Goal: Transaction & Acquisition: Register for event/course

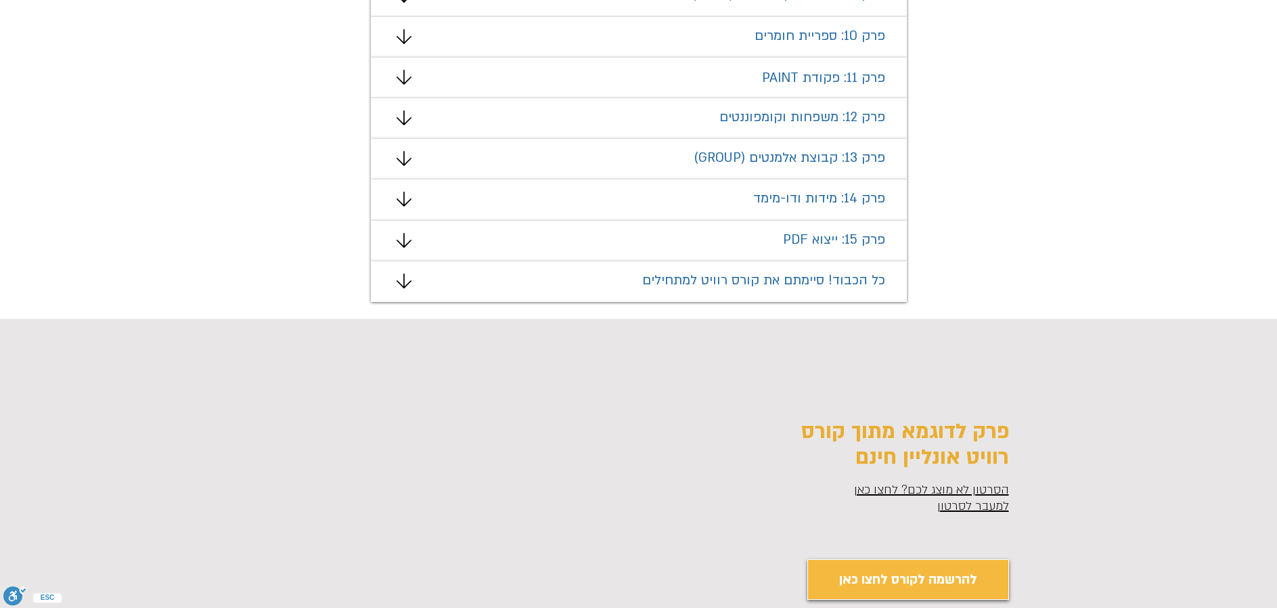
scroll to position [1421, 0]
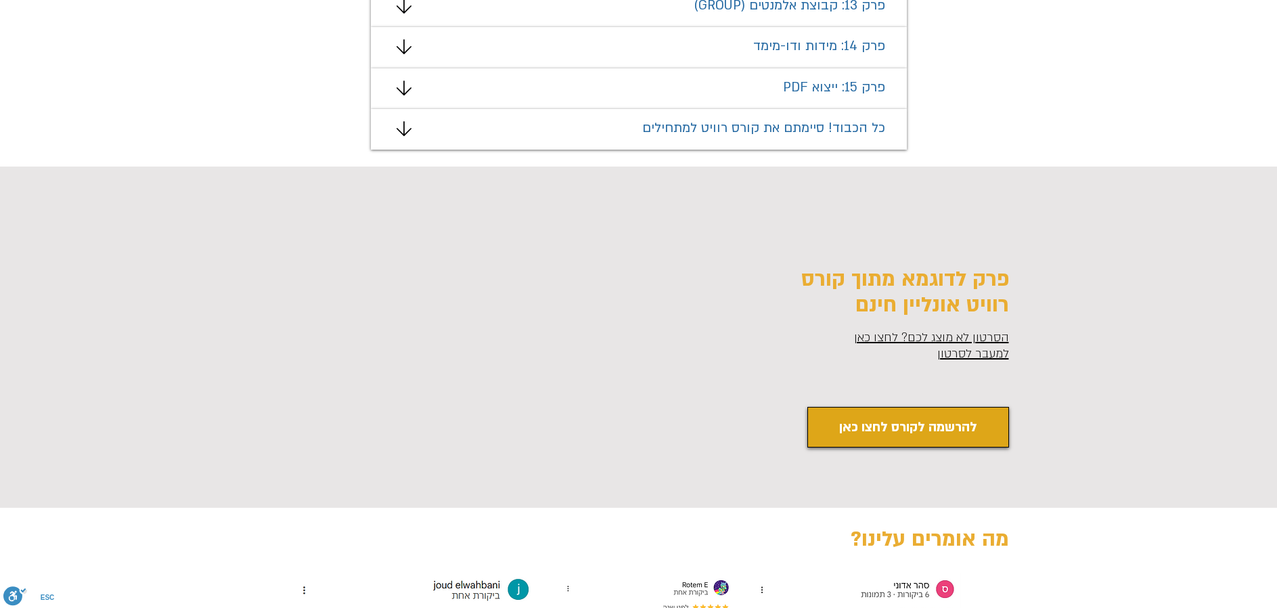
click at [895, 427] on span "להרשמה לקורס לחצו כאן" at bounding box center [908, 427] width 138 height 21
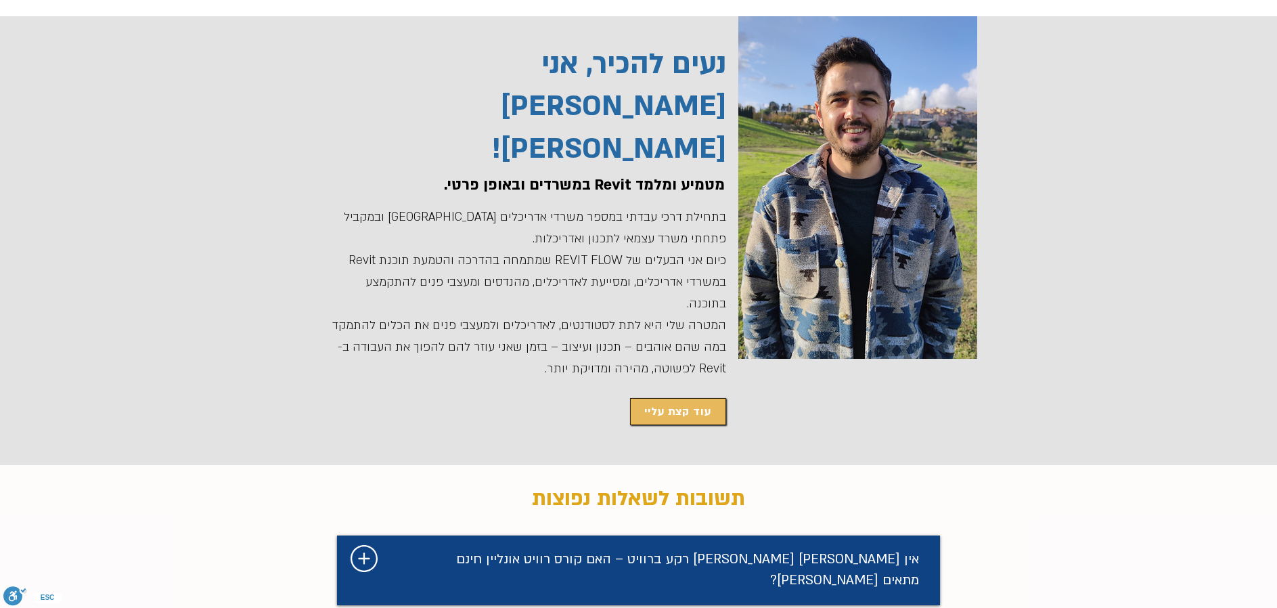
scroll to position [3037, 0]
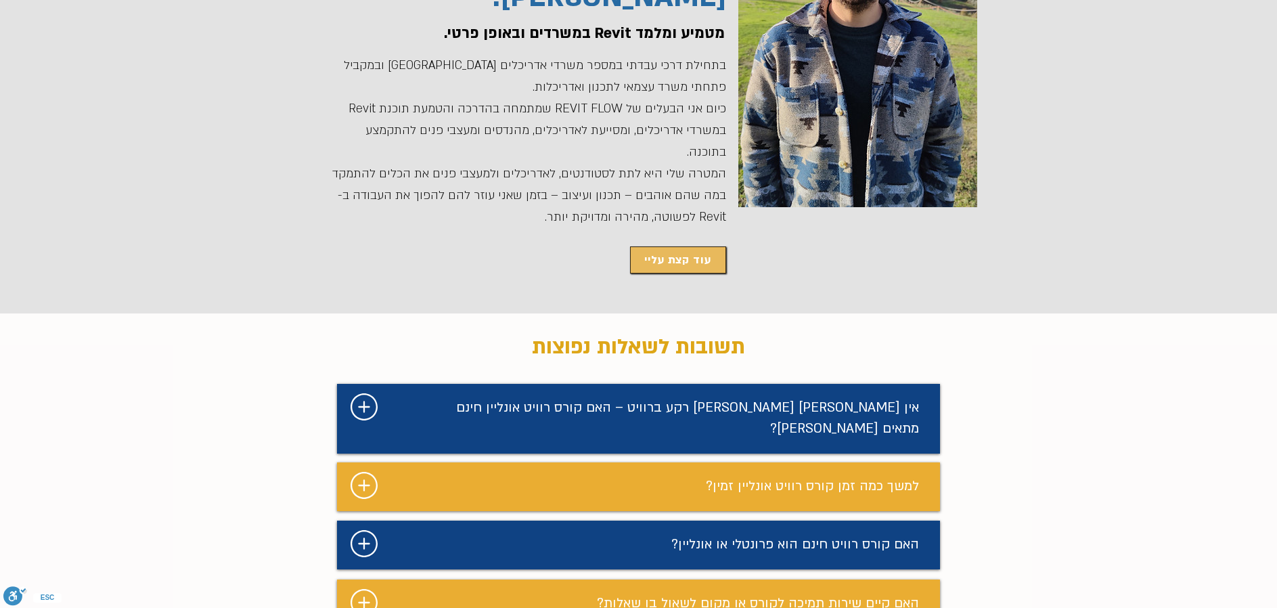
click at [635, 399] on span "אין [PERSON_NAME] [PERSON_NAME] רקע ברוויט – האם קורס רוויט אונליין חינם מתאים …" at bounding box center [687, 418] width 463 height 39
click at [359, 393] on icon "#comp-mafhkwl1 svg [data-color="1"] {fill: #FFFFFF;}" at bounding box center [364, 406] width 27 height 27
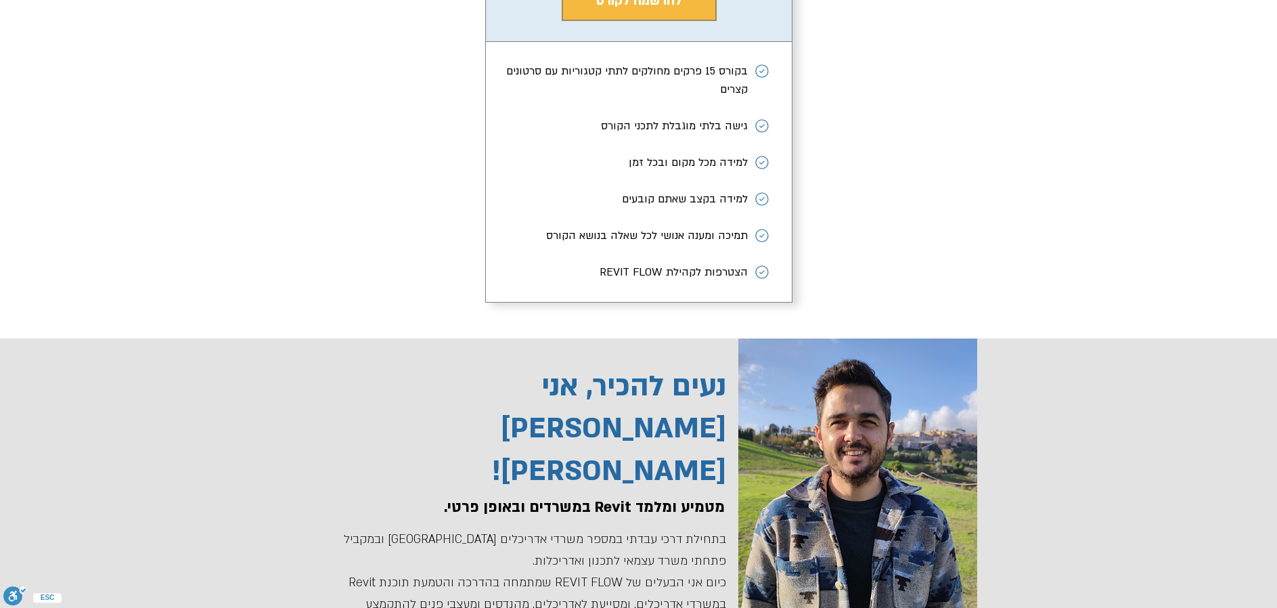
scroll to position [2496, 0]
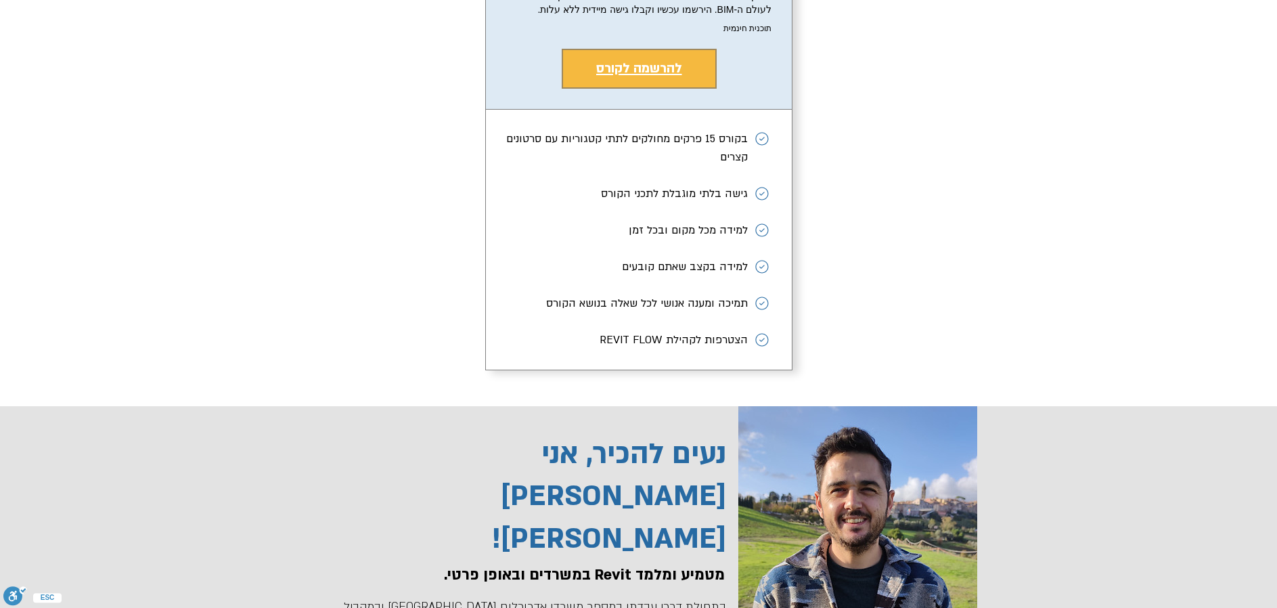
click at [619, 77] on span "להרשמה לקורס" at bounding box center [639, 69] width 86 height 18
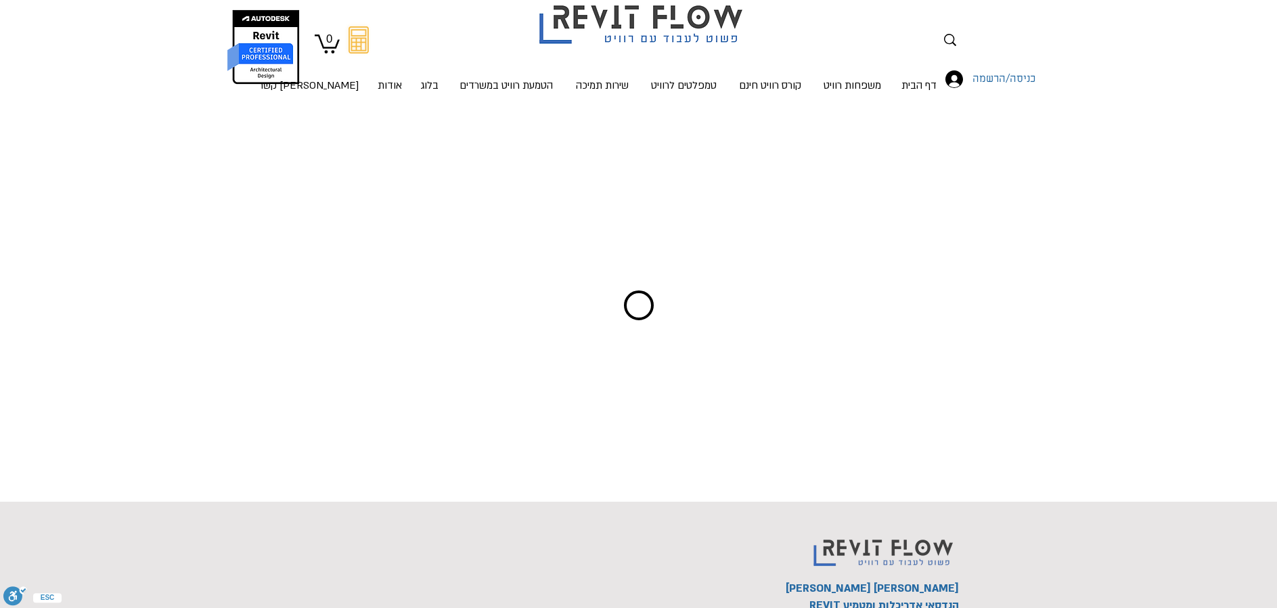
scroll to position [20, 0]
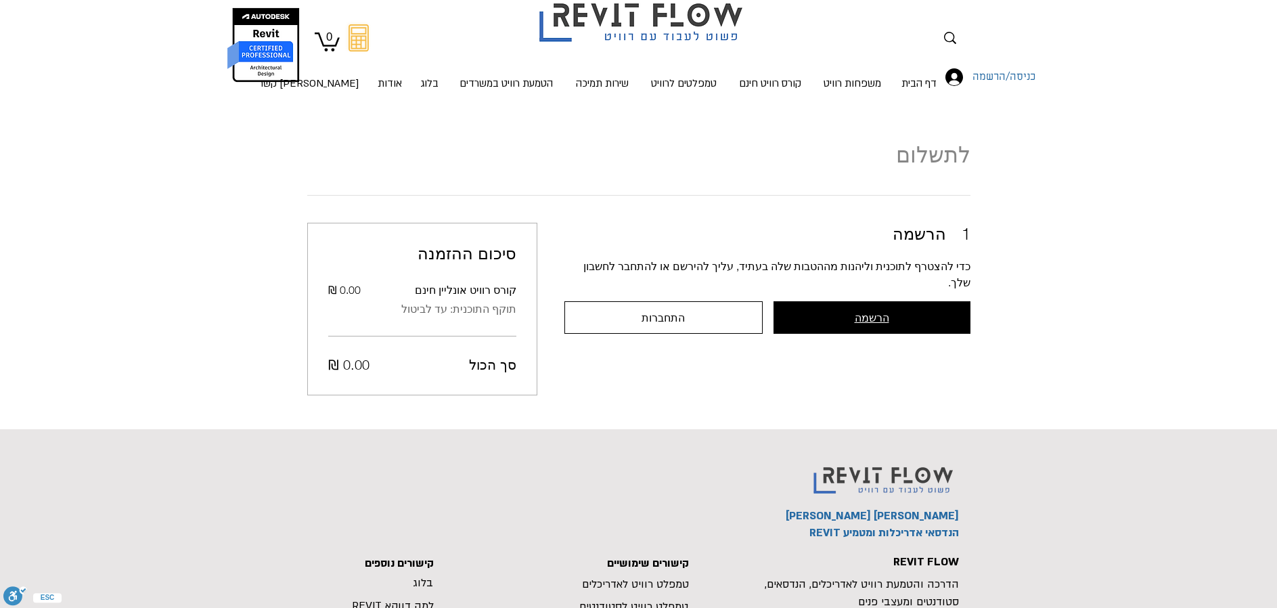
click at [854, 302] on button "הרשמה" at bounding box center [872, 317] width 197 height 32
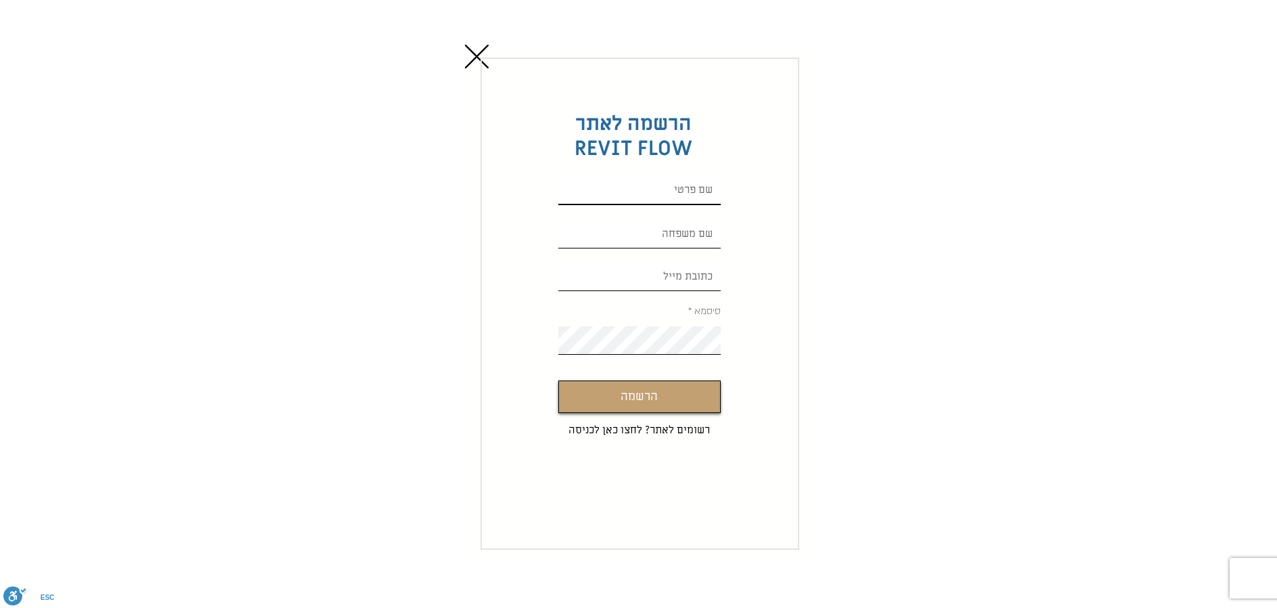
click at [704, 192] on input "Custom Signup" at bounding box center [639, 191] width 162 height 28
type input "N"
type input "[PERSON_NAME]"
click at [709, 226] on input "Custom Signup" at bounding box center [639, 234] width 162 height 28
type input "[PERSON_NAME]"
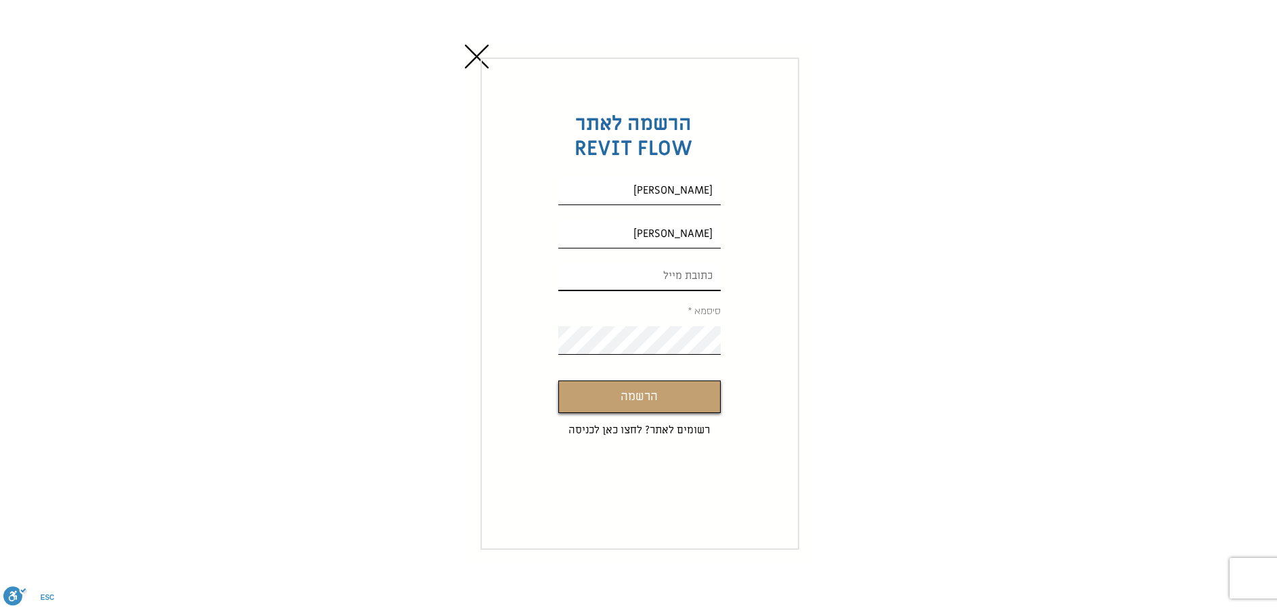
click at [707, 278] on input "Custom Signup" at bounding box center [639, 277] width 162 height 28
type input "[EMAIL_ADDRESS][DOMAIN_NAME]"
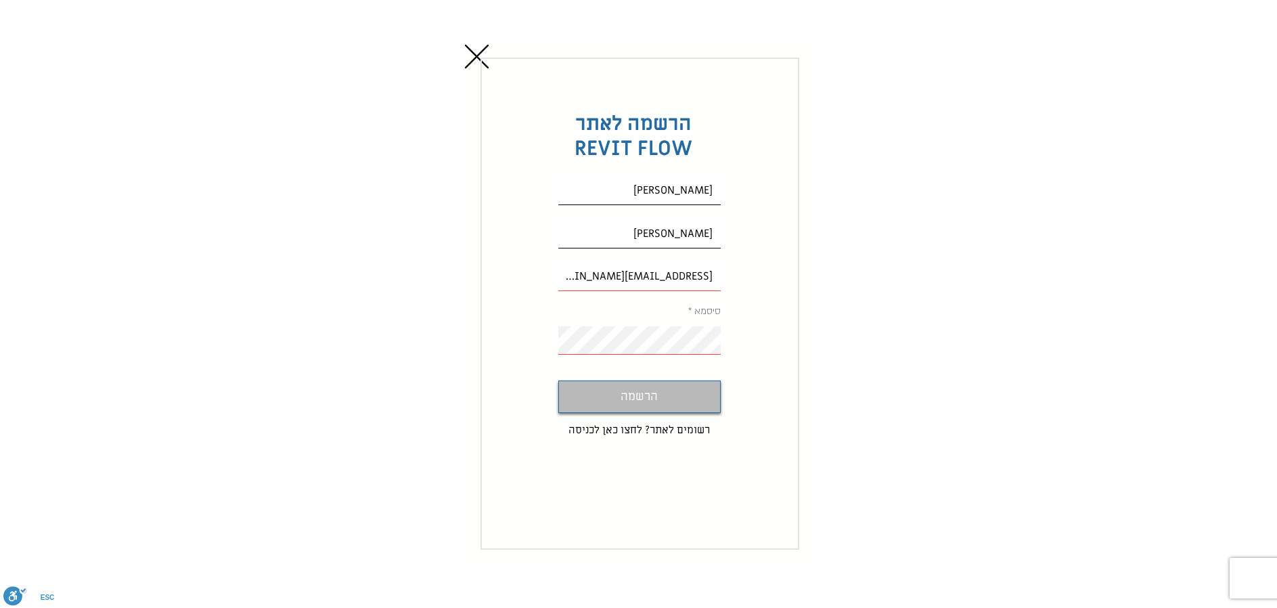
click at [636, 395] on span "הרשמה" at bounding box center [639, 397] width 37 height 20
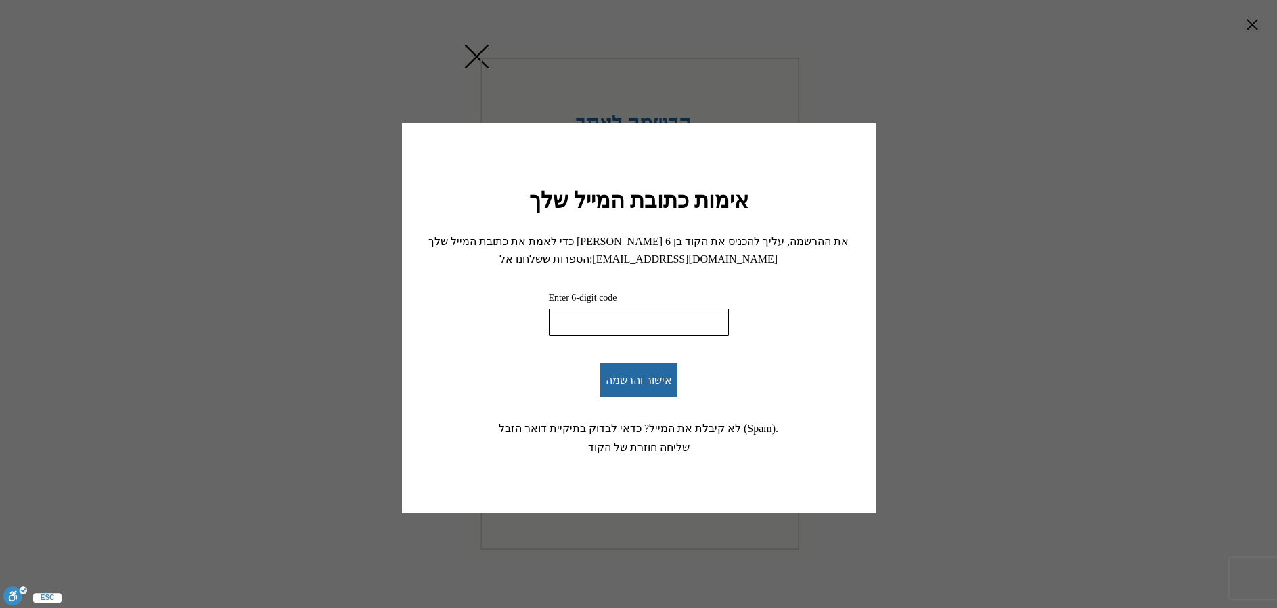
click at [585, 322] on input "Enter 6-digit code" at bounding box center [639, 322] width 180 height 27
type input "772189"
click at [636, 376] on span "אישור והרשמה" at bounding box center [639, 380] width 66 height 13
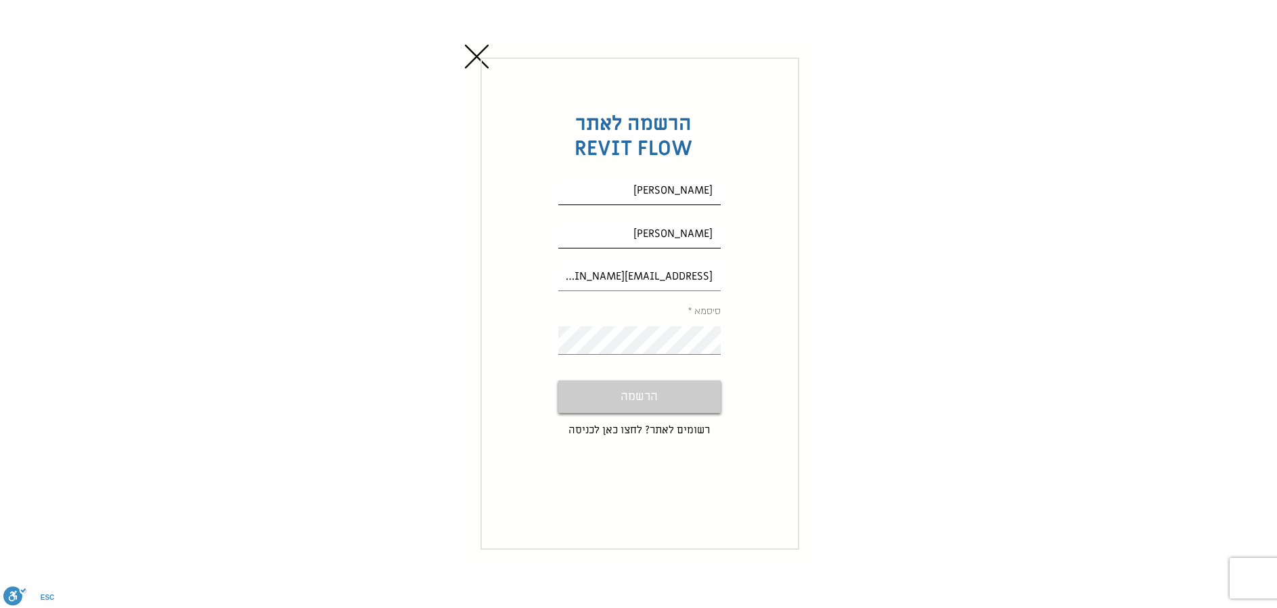
scroll to position [20, 0]
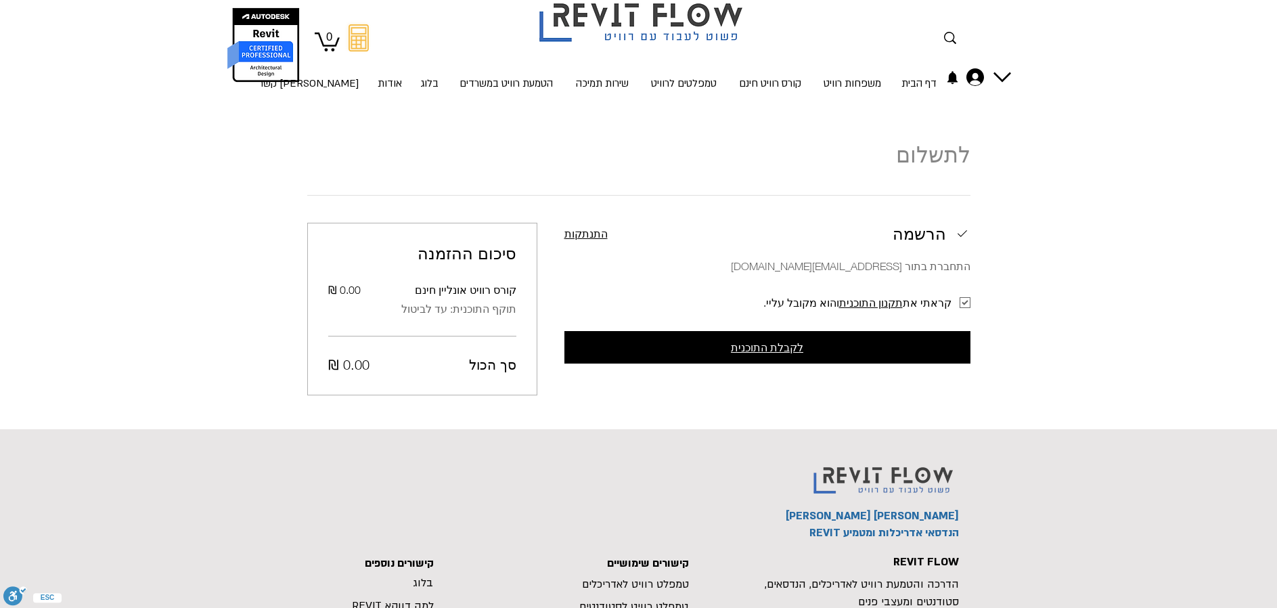
click at [769, 349] on span "לקבלת התוכנית" at bounding box center [767, 347] width 72 height 12
